Goal: Check status

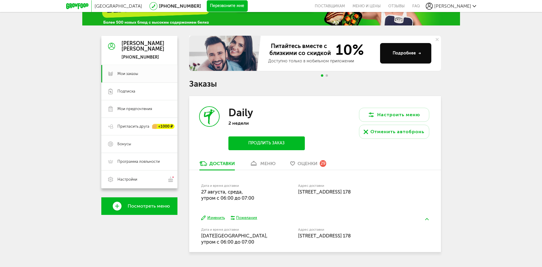
scroll to position [48, 0]
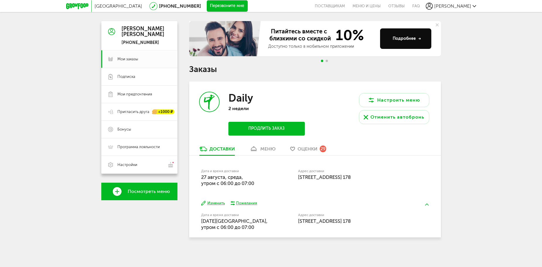
click at [305, 148] on span "Оценки" at bounding box center [308, 149] width 20 height 6
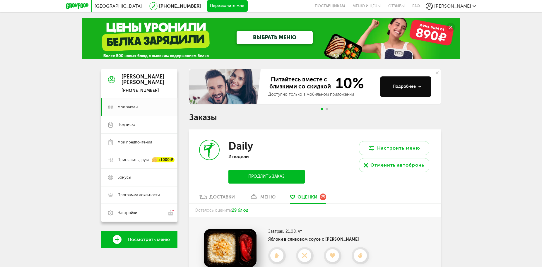
click at [212, 196] on div "Доставки" at bounding box center [221, 197] width 25 height 6
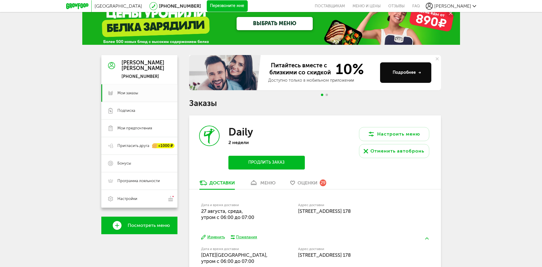
scroll to position [48, 0]
